Goal: Task Accomplishment & Management: Manage account settings

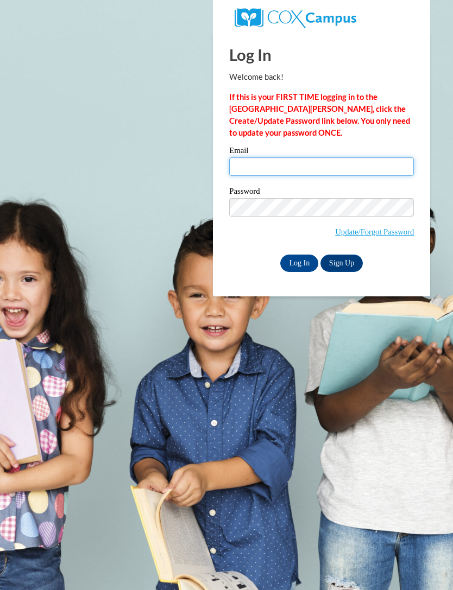
click at [346, 160] on input "Email" at bounding box center [321, 166] width 185 height 18
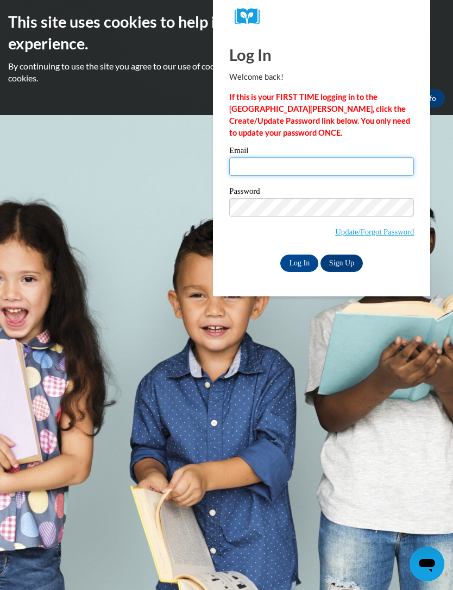
type input "monedaja98@gmail.com"
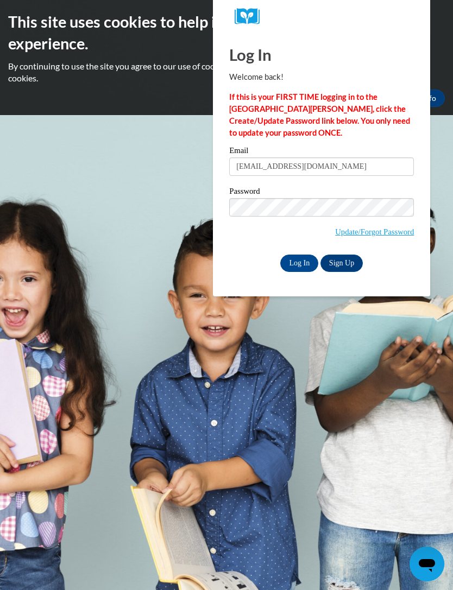
click at [299, 262] on input "Log In" at bounding box center [299, 263] width 38 height 17
click at [308, 255] on input "Log In" at bounding box center [299, 263] width 38 height 17
click at [304, 266] on input "Log In" at bounding box center [299, 263] width 38 height 17
click at [302, 257] on input "Log In" at bounding box center [299, 263] width 38 height 17
